Goal: Information Seeking & Learning: Learn about a topic

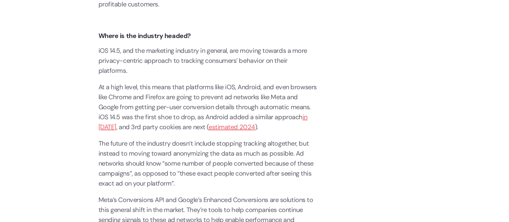
scroll to position [463, 0]
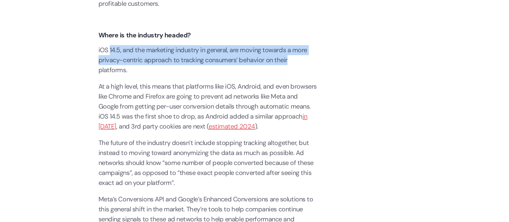
drag, startPoint x: 110, startPoint y: 50, endPoint x: 296, endPoint y: 61, distance: 186.9
click at [296, 61] on p "iOS 14.5, and the marketing industry in general, are moving towards a more priv…" at bounding box center [208, 60] width 219 height 30
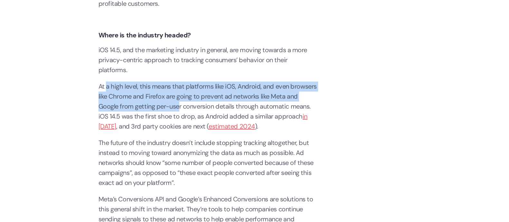
drag, startPoint x: 107, startPoint y: 85, endPoint x: 180, endPoint y: 102, distance: 75.5
click at [180, 102] on p "At a high level, this means that platforms like iOS, Android, and even browsers…" at bounding box center [208, 106] width 219 height 50
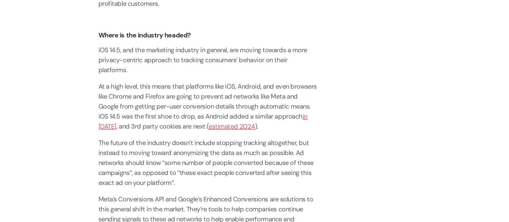
click at [109, 143] on p "The future of the industry doesn’t include stopping tracking altogether, but in…" at bounding box center [208, 163] width 219 height 50
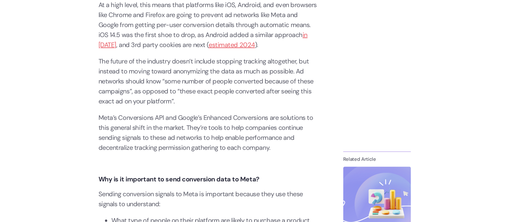
scroll to position [545, 0]
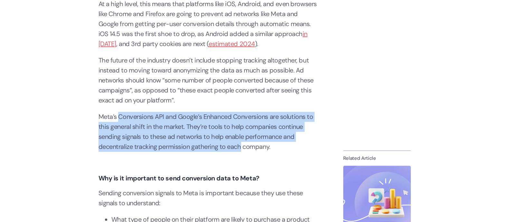
drag, startPoint x: 119, startPoint y: 117, endPoint x: 243, endPoint y: 148, distance: 127.7
click at [243, 148] on p "Meta’s Conversions API and Google’s Enhanced Conversions are solutions to this …" at bounding box center [208, 132] width 219 height 40
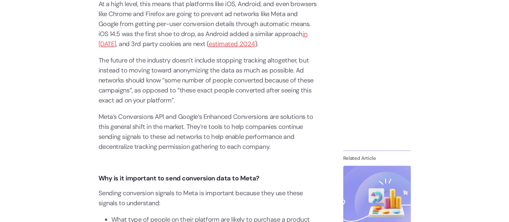
click at [142, 181] on strong "Why is it important to send conversion data to Meta?" at bounding box center [179, 178] width 161 height 8
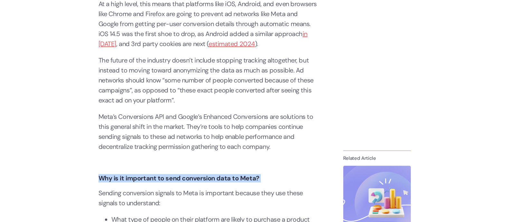
click at [142, 181] on strong "Why is it important to send conversion data to Meta?" at bounding box center [179, 178] width 161 height 8
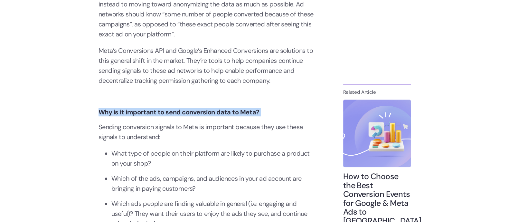
scroll to position [612, 0]
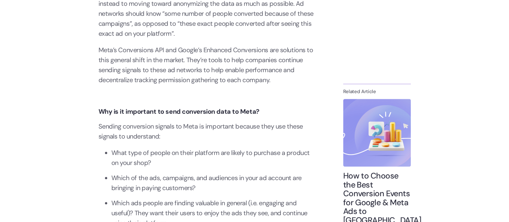
click at [133, 153] on li "What type of people on their platform are likely to purchase a product on your …" at bounding box center [214, 158] width 206 height 20
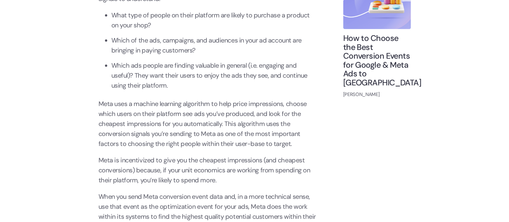
scroll to position [752, 0]
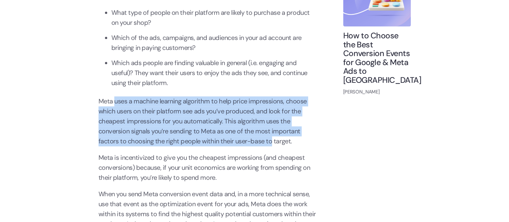
drag, startPoint x: 115, startPoint y: 103, endPoint x: 272, endPoint y: 141, distance: 162.3
click at [272, 141] on p "Meta uses a machine learning algorithm to help price impressions, choose which …" at bounding box center [208, 121] width 219 height 50
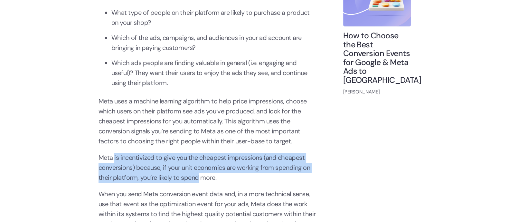
drag, startPoint x: 114, startPoint y: 158, endPoint x: 198, endPoint y: 177, distance: 86.4
click at [198, 177] on p "Meta is incentivized to give you the cheapest impressions (and cheapest convers…" at bounding box center [208, 168] width 219 height 30
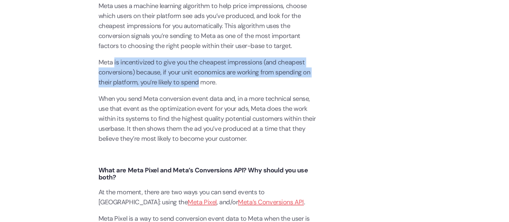
scroll to position [852, 0]
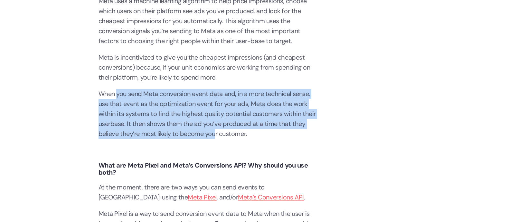
drag, startPoint x: 117, startPoint y: 94, endPoint x: 215, endPoint y: 134, distance: 106.2
click at [215, 134] on p "When you send Meta conversion event data and, in a more technical sense, use th…" at bounding box center [208, 114] width 219 height 50
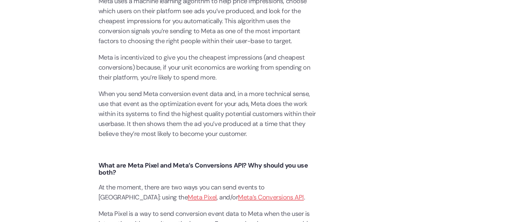
click at [177, 161] on strong "What are Meta Pixel and Meta’s Conversions API? Why should you use both?" at bounding box center [204, 168] width 210 height 15
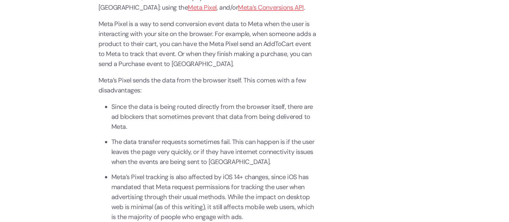
scroll to position [1058, 0]
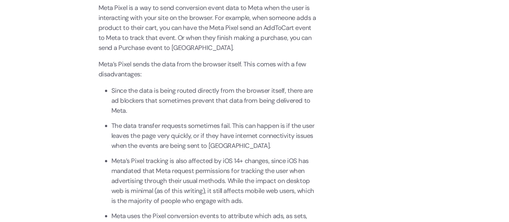
click at [132, 93] on li "Since the data is being routed directly from the browser itself, there are ad b…" at bounding box center [214, 101] width 206 height 30
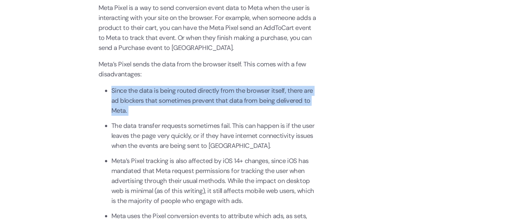
click at [132, 93] on li "Since the data is being routed directly from the browser itself, there are ad b…" at bounding box center [214, 101] width 206 height 30
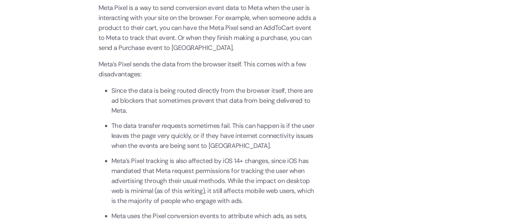
click at [132, 123] on li "The data transfer requests sometimes fail. This can happen is if the user leave…" at bounding box center [214, 136] width 206 height 30
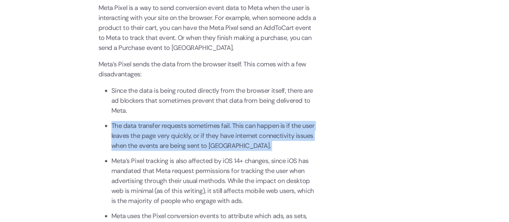
click at [132, 123] on li "The data transfer requests sometimes fail. This can happen is if the user leave…" at bounding box center [214, 136] width 206 height 30
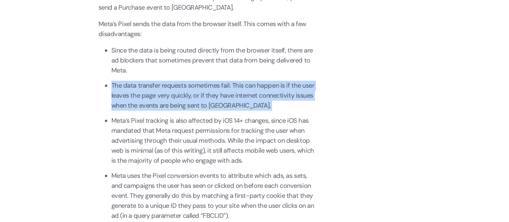
scroll to position [1107, 0]
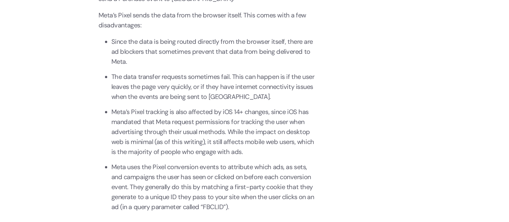
click at [132, 123] on li "Meta’s Pixel tracking is also affected by iOS 14+ changes, since iOS has mandat…" at bounding box center [214, 132] width 206 height 50
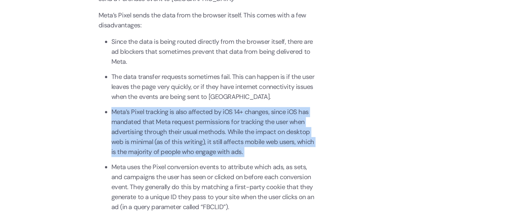
click at [132, 123] on li "Meta’s Pixel tracking is also affected by iOS 14+ changes, since iOS has mandat…" at bounding box center [214, 132] width 206 height 50
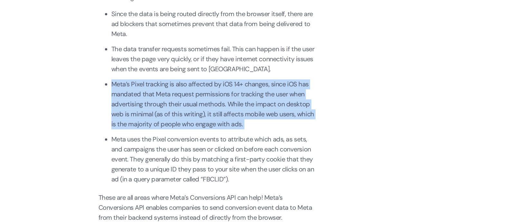
scroll to position [1136, 0]
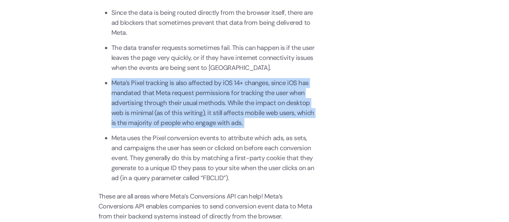
click at [235, 110] on li "Meta’s Pixel tracking is also affected by iOS 14+ changes, since iOS has mandat…" at bounding box center [214, 103] width 206 height 50
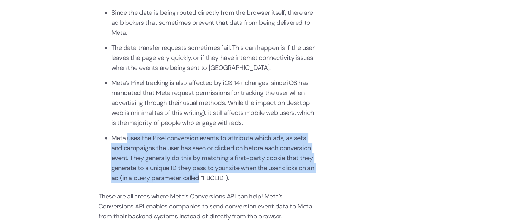
drag, startPoint x: 128, startPoint y: 139, endPoint x: 201, endPoint y: 180, distance: 84.4
click at [201, 180] on li "Meta uses the Pixel conversion events to attribute which ads, as sets, and camp…" at bounding box center [214, 158] width 206 height 50
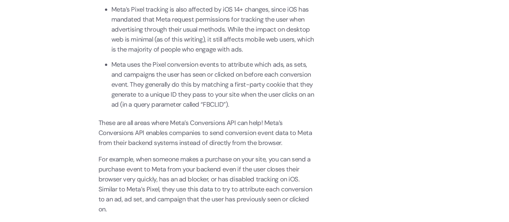
click at [148, 163] on p "For example, when someone makes a purchase on your site, you can send a purchas…" at bounding box center [208, 184] width 219 height 60
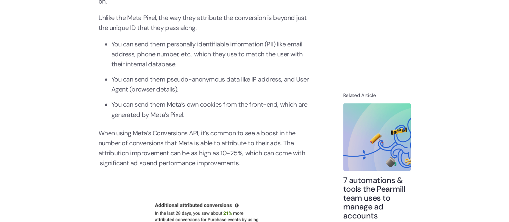
scroll to position [1418, 0]
